Goal: Check status: Check status

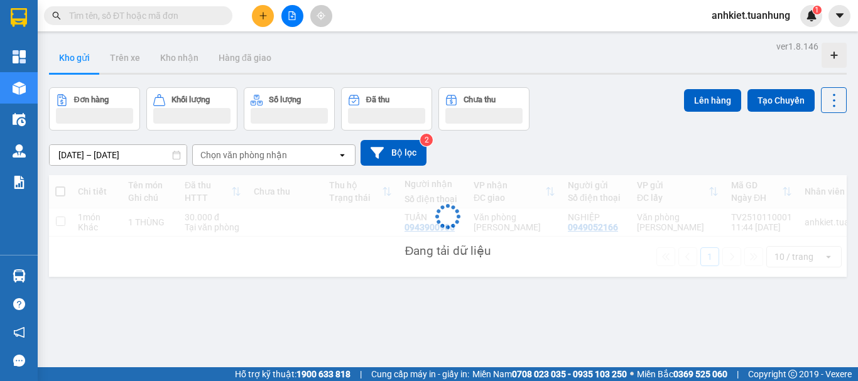
click at [168, 23] on span at bounding box center [138, 15] width 189 height 19
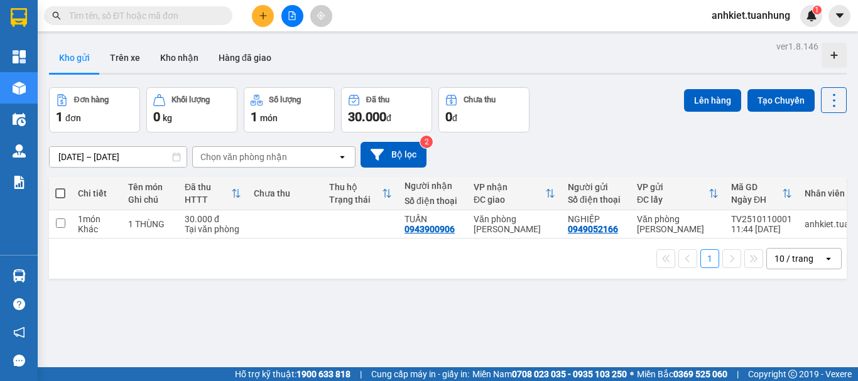
click at [172, 16] on input "text" at bounding box center [143, 16] width 148 height 14
paste input "TV2510100001"
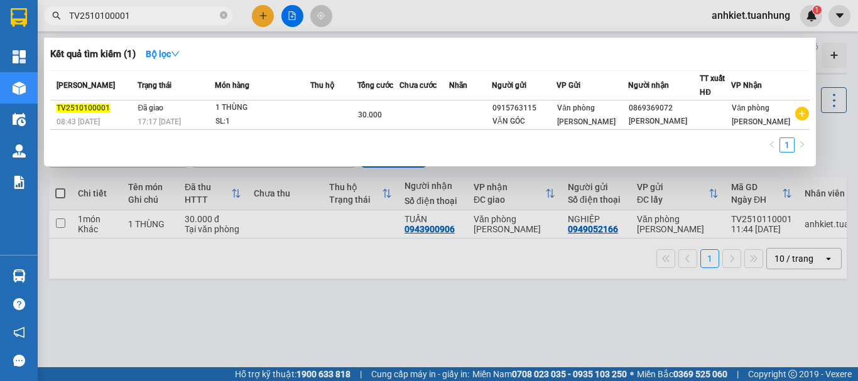
click at [153, 23] on span "TV2510100001" at bounding box center [138, 15] width 189 height 19
click at [158, 14] on input "TV2510100001" at bounding box center [143, 16] width 148 height 14
paste input "2"
click at [194, 9] on input "TV2510100002" at bounding box center [143, 16] width 148 height 14
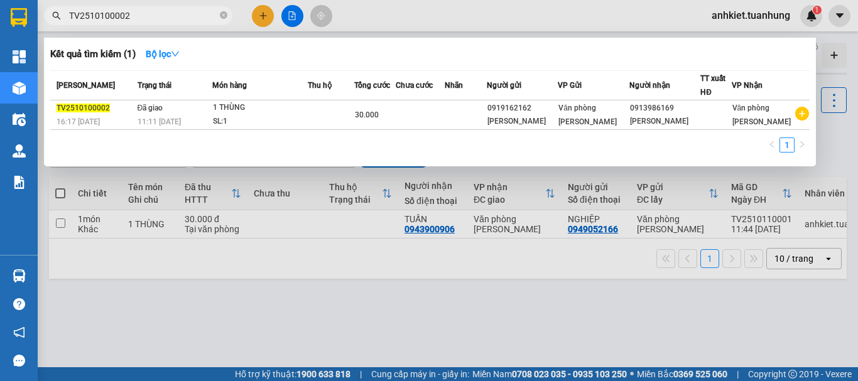
click at [194, 9] on input "TV2510100002" at bounding box center [143, 16] width 148 height 14
click at [178, 12] on input "TV2510100002" at bounding box center [143, 16] width 148 height 14
paste input "4"
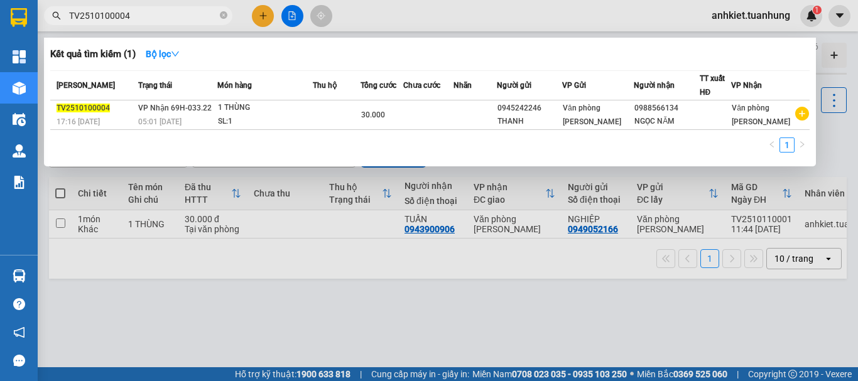
click at [178, 19] on input "TV2510100004" at bounding box center [143, 16] width 148 height 14
paste input "7"
click at [146, 21] on input "TV2510100007" at bounding box center [143, 16] width 148 height 14
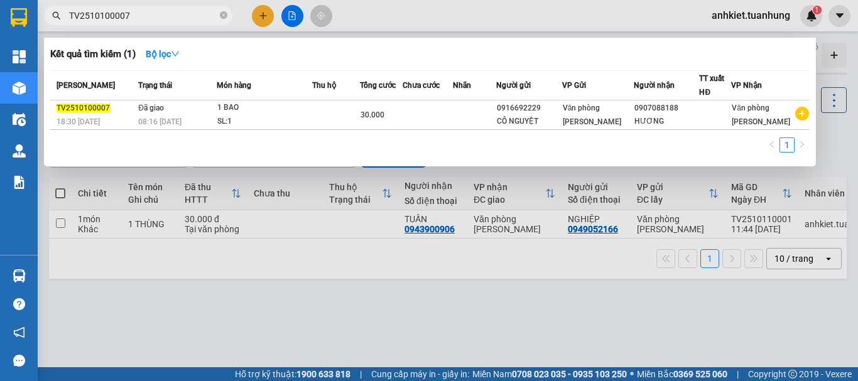
paste input "2"
click at [183, 13] on input "TV2510100002" at bounding box center [143, 16] width 148 height 14
paste input "HCM2510090071"
type input "HCM2510090071"
